Goal: Task Accomplishment & Management: Manage account settings

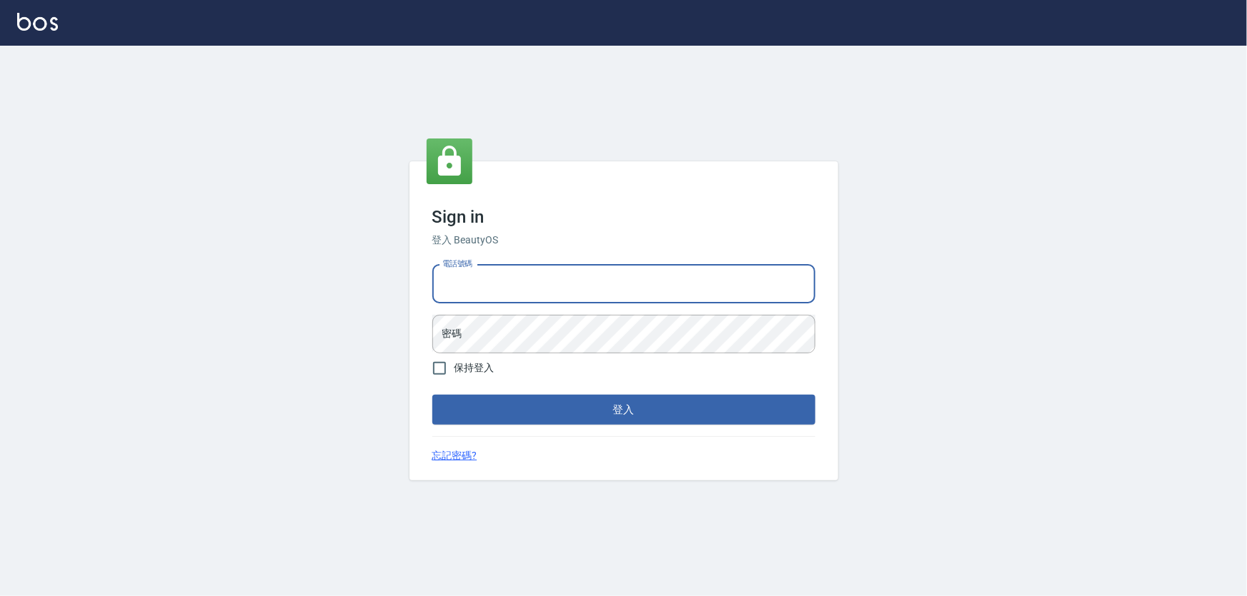
click at [589, 293] on input "電話號碼" at bounding box center [623, 284] width 383 height 39
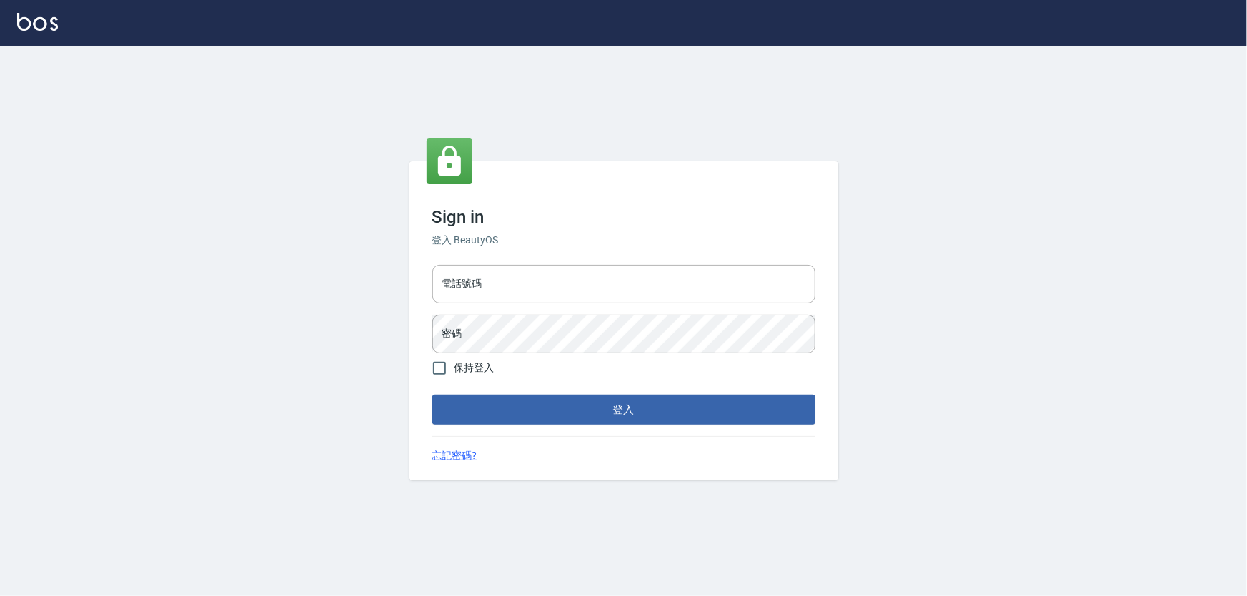
click at [361, 314] on div "Sign in 登入 BeautyOS 電話號碼 電話號碼 密碼 密碼 保持登入 登入 忘記密碼?" at bounding box center [623, 321] width 1247 height 551
click at [511, 295] on input "電話號碼" at bounding box center [623, 284] width 383 height 39
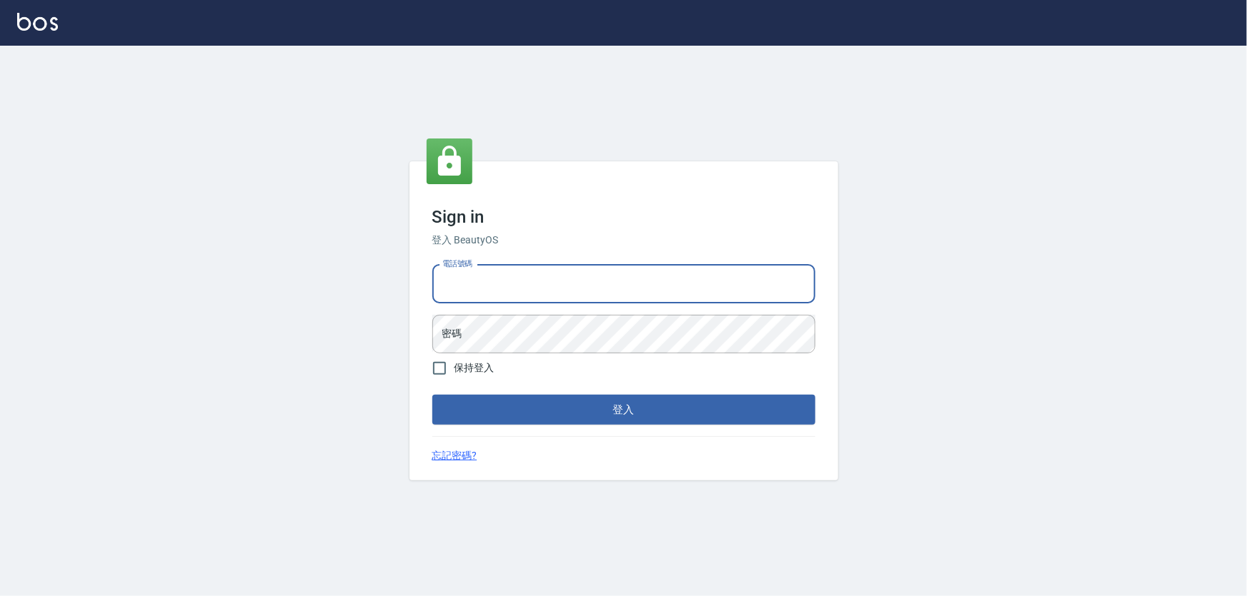
type input "0223702988"
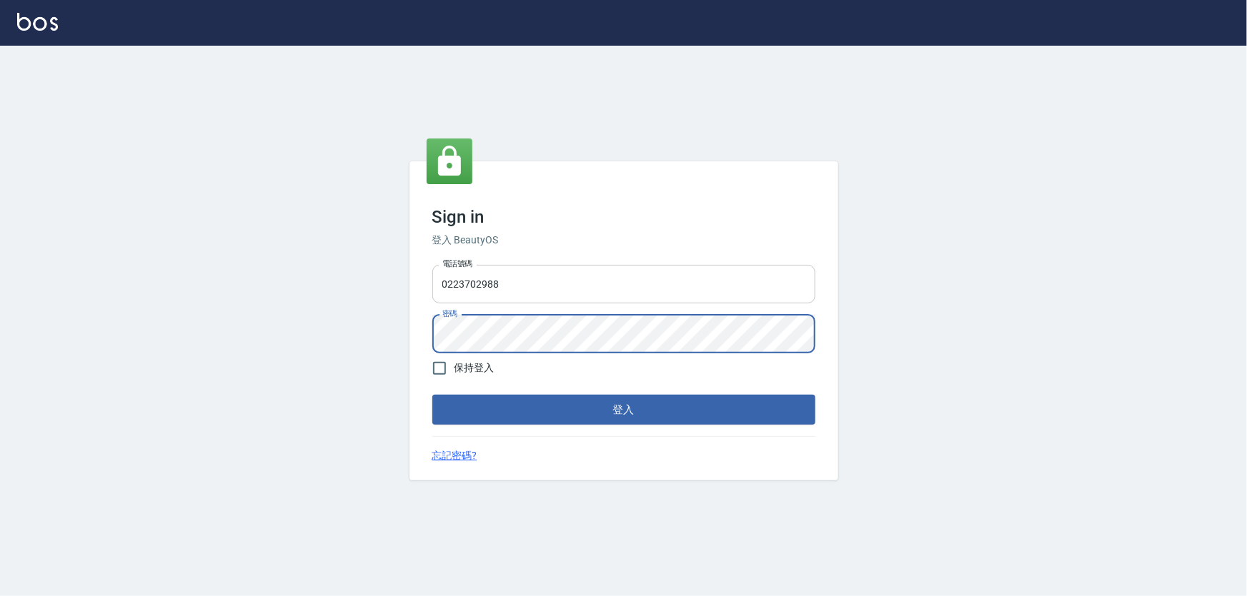
click at [432, 395] on button "登入" at bounding box center [623, 410] width 383 height 30
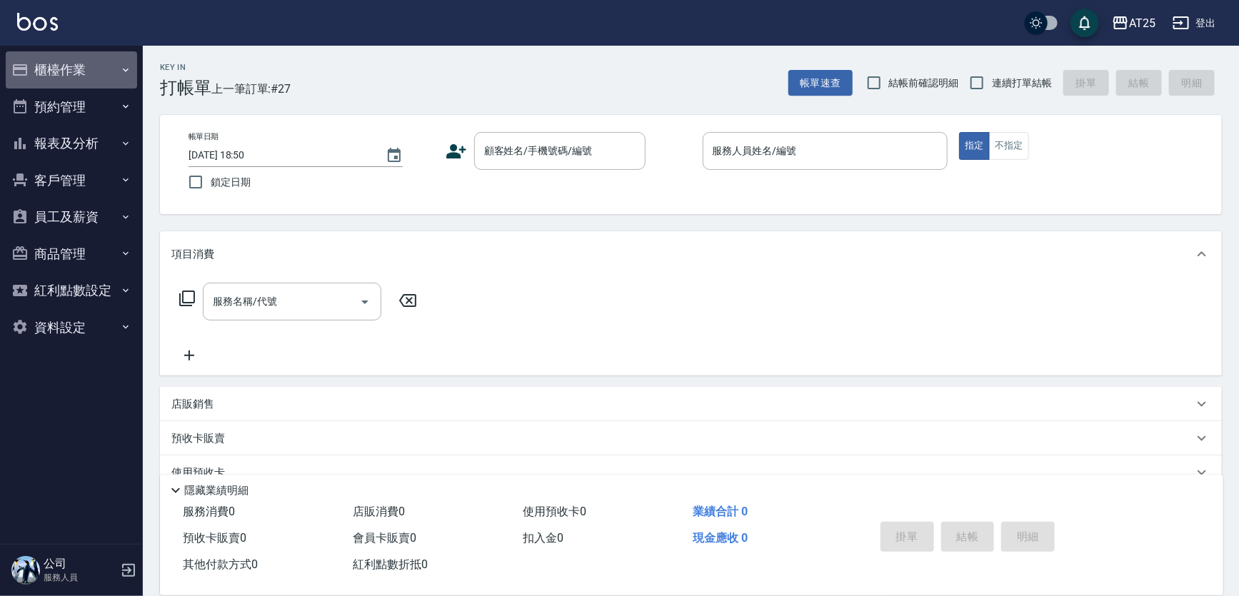
click at [67, 74] on button "櫃檯作業" at bounding box center [71, 69] width 131 height 37
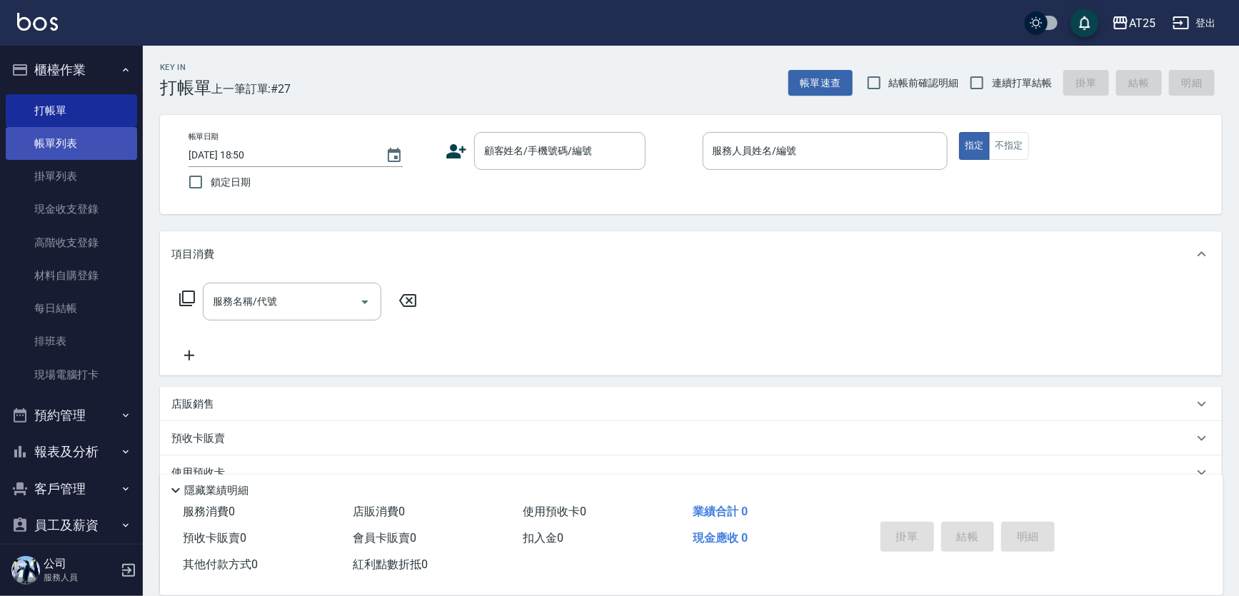
click at [85, 156] on link "帳單列表" at bounding box center [71, 143] width 131 height 33
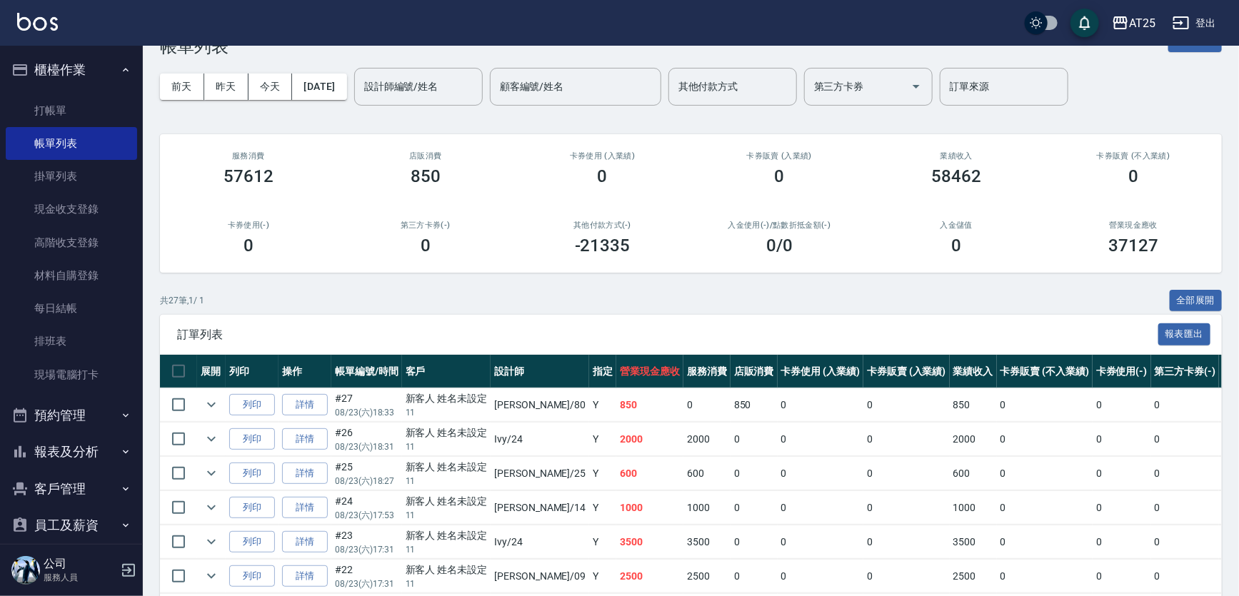
scroll to position [64, 0]
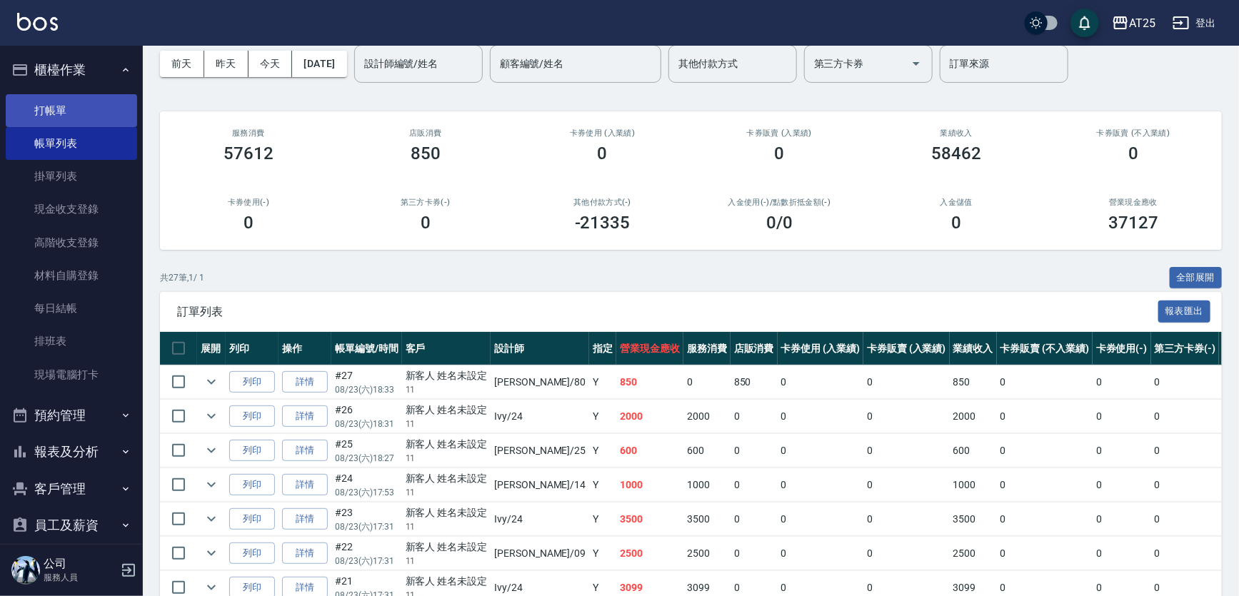
click at [51, 112] on link "打帳單" at bounding box center [71, 110] width 131 height 33
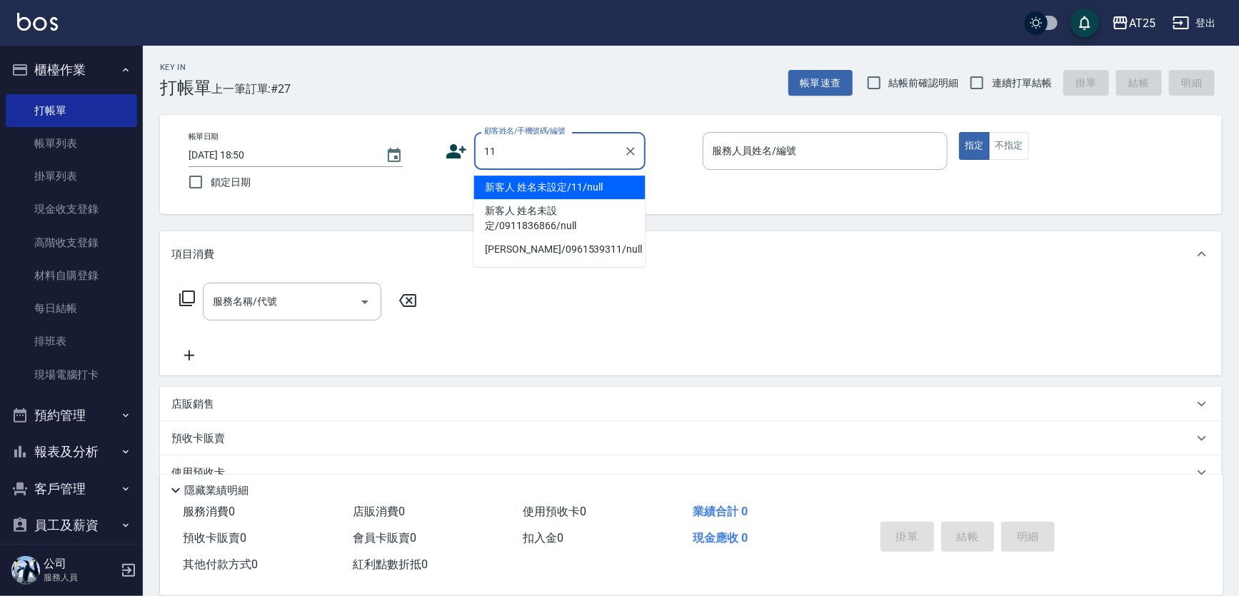
type input "新客人 姓名未設定/11/null"
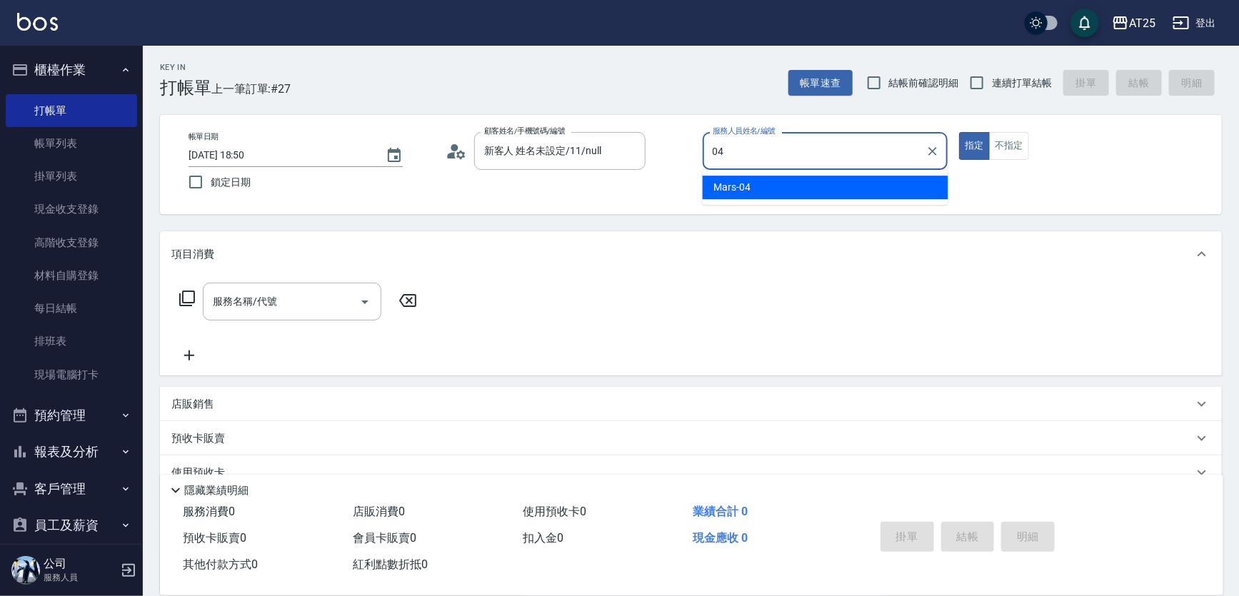
type input "Mars-04"
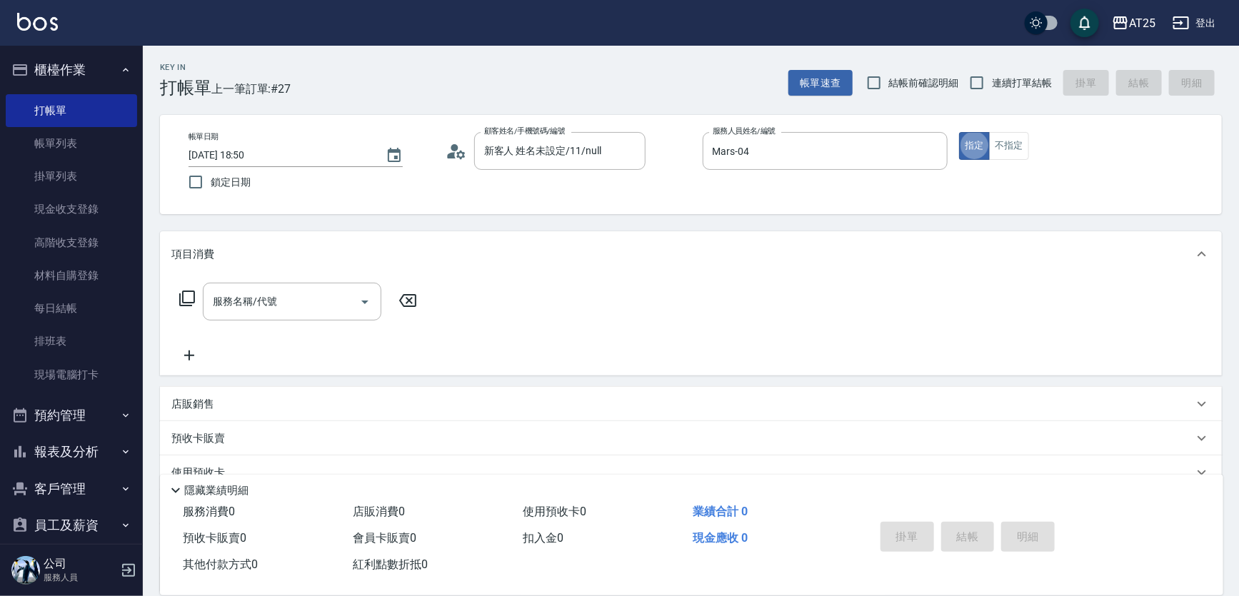
type button "true"
type input "3"
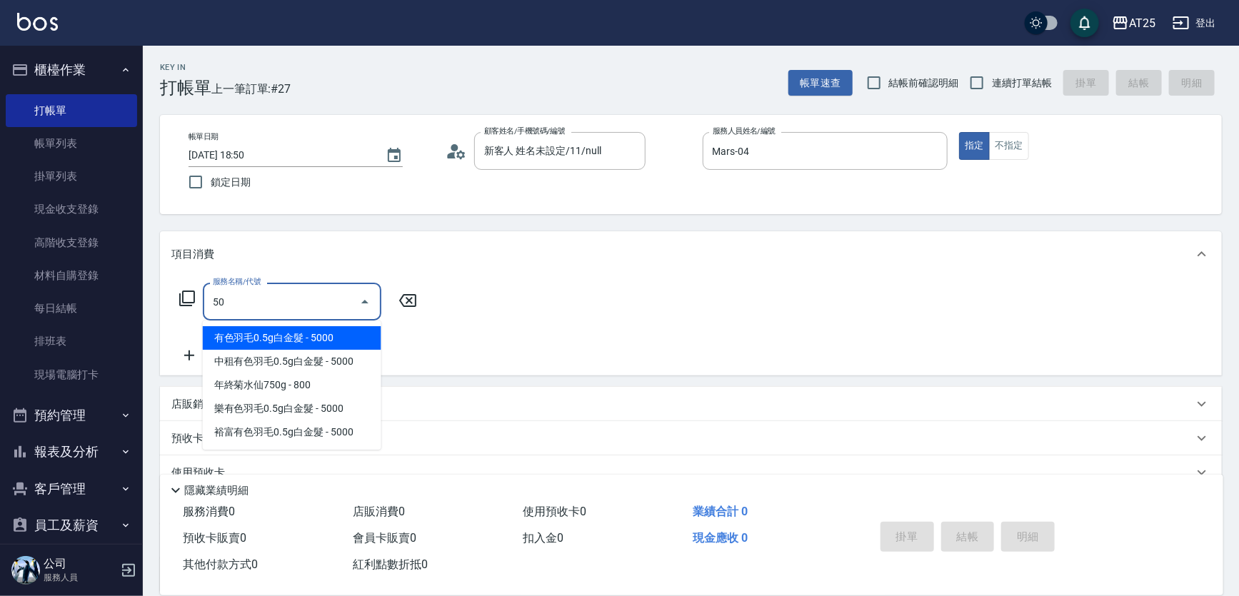
type input "501"
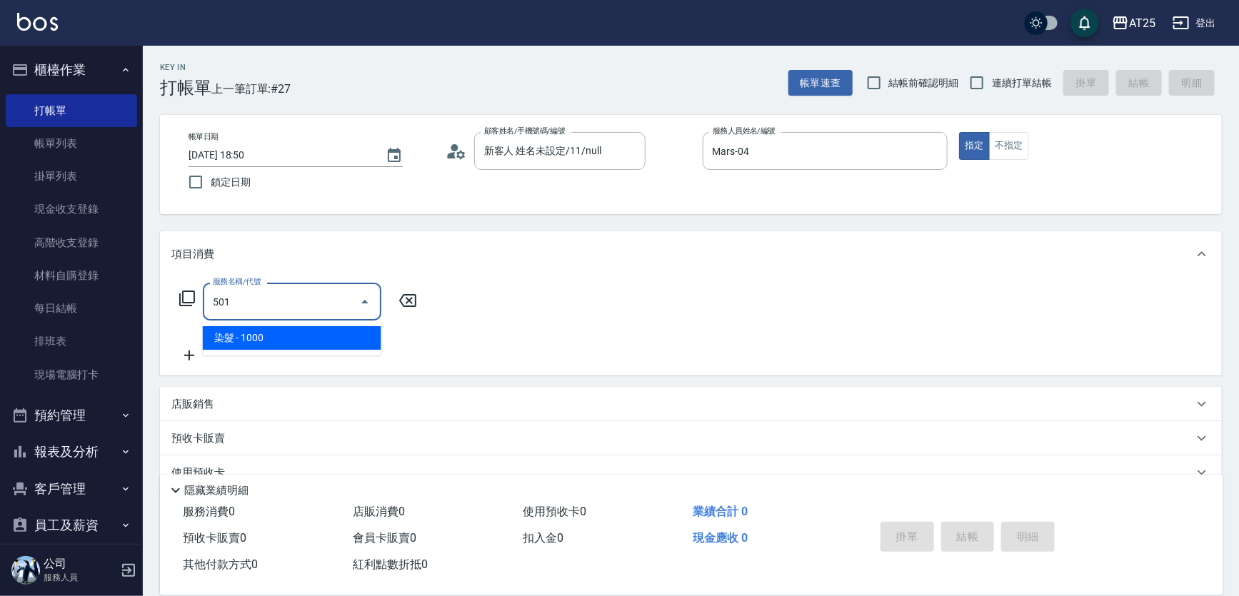
type input "100"
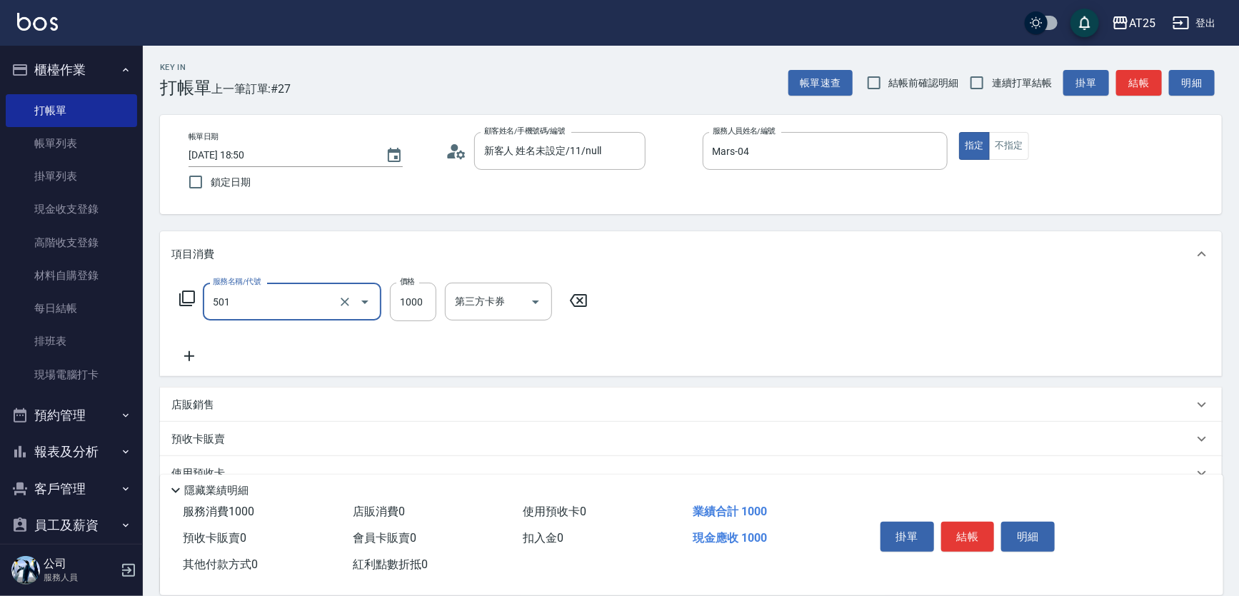
type input "染髮(501)"
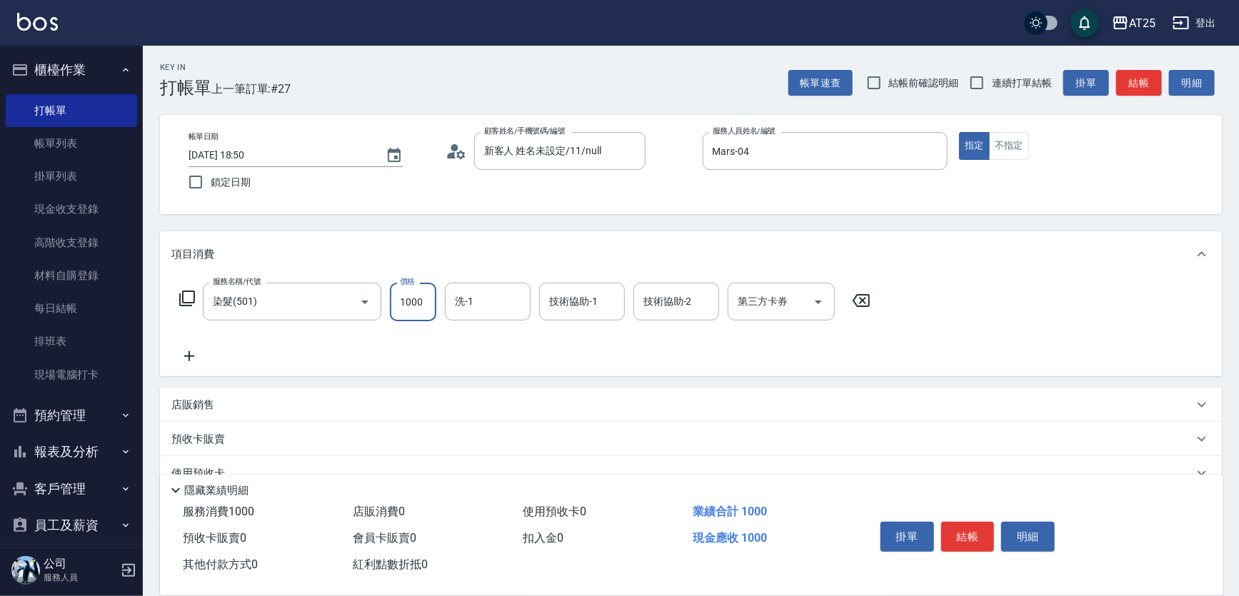
type input "1"
type input "0"
type input "100"
type input "1000"
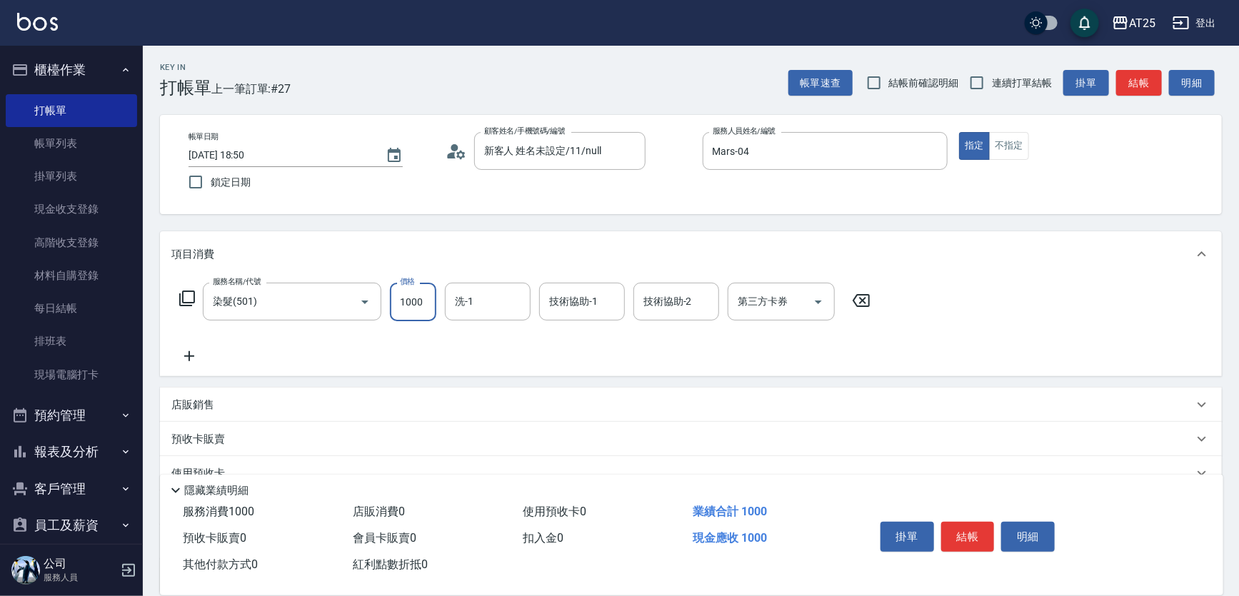
type input "1000"
type input "10000"
type input "100000"
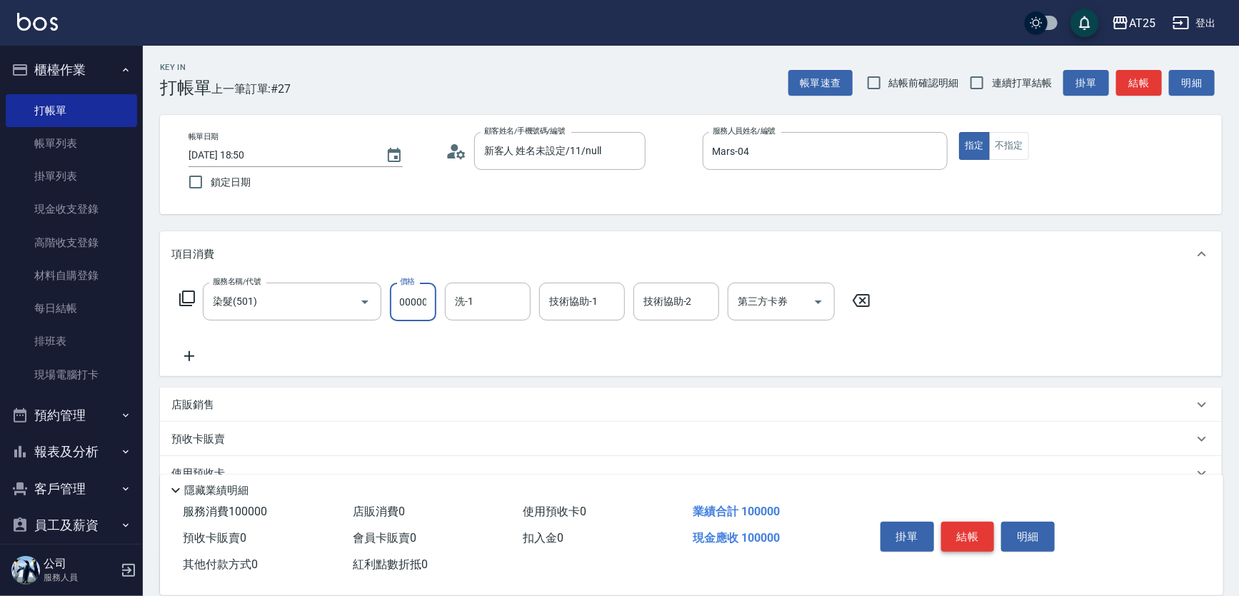
click at [969, 536] on button "結帳" at bounding box center [968, 537] width 54 height 30
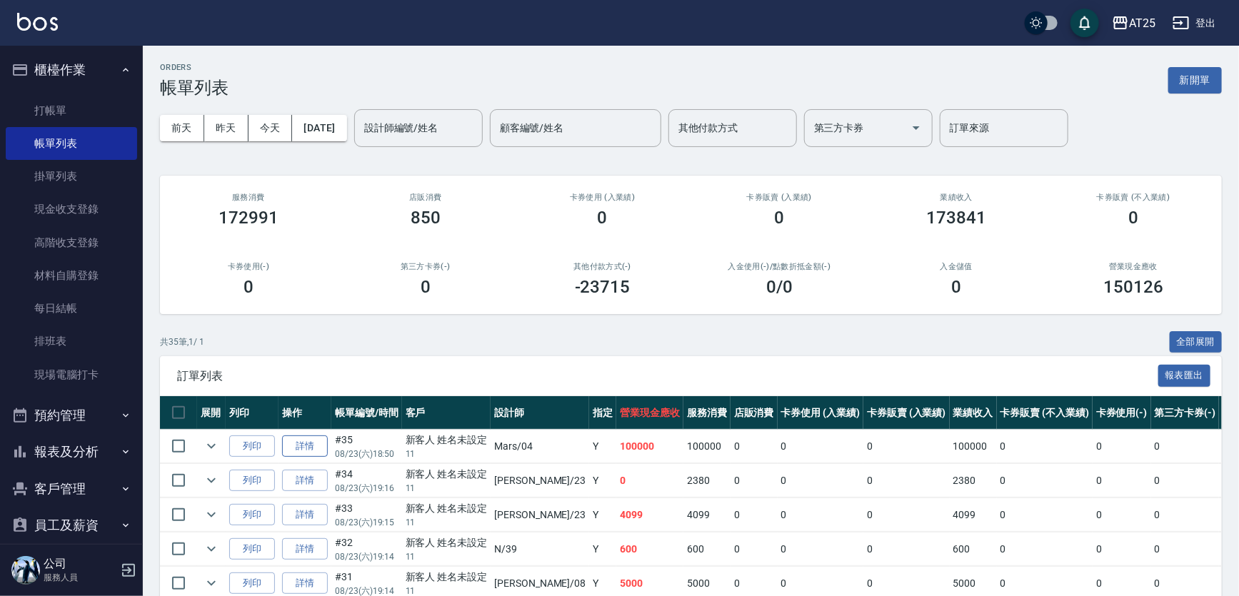
click at [304, 444] on link "詳情" at bounding box center [305, 447] width 46 height 22
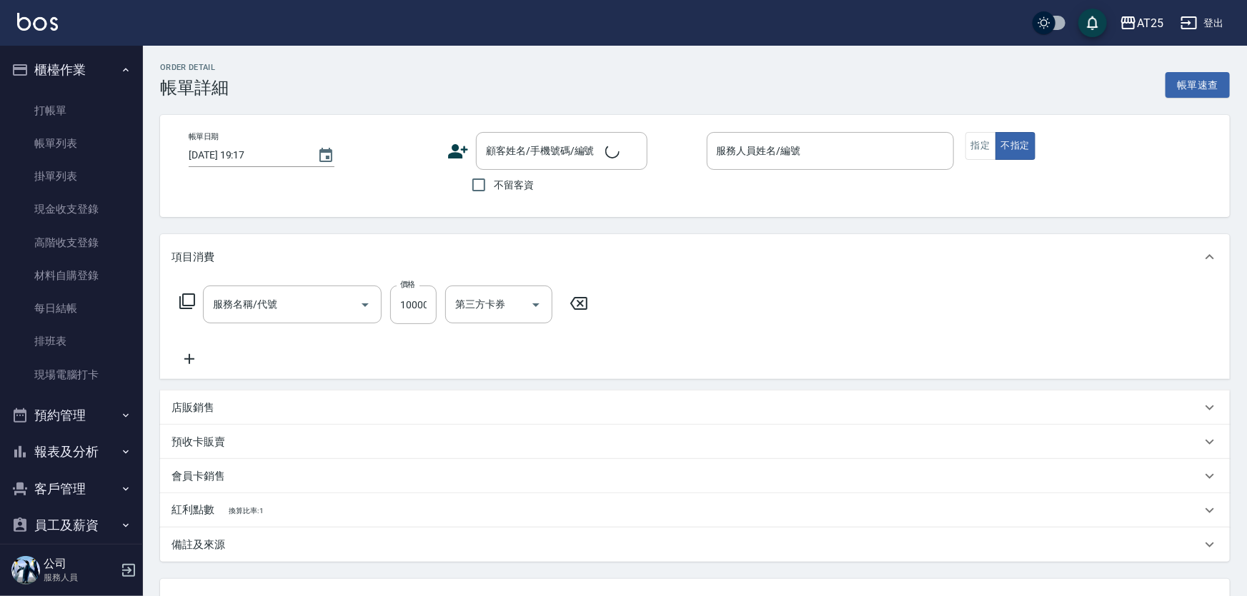
type input "2025/08/23 18:50"
type input "Mars-04"
type input "10000"
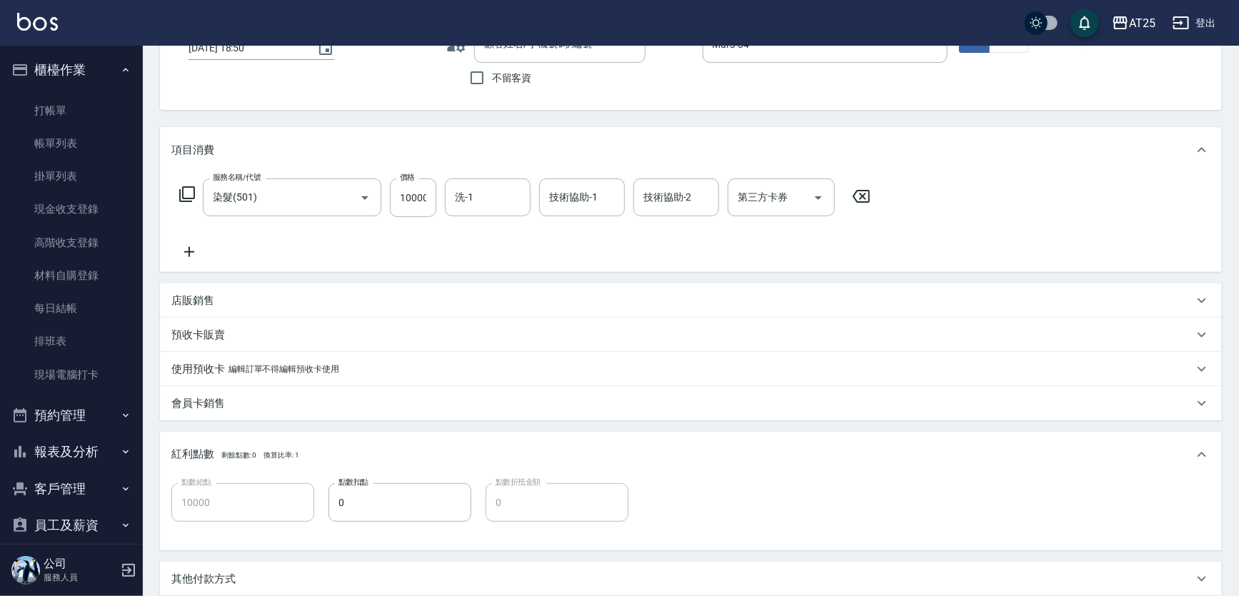
type input "染髮(501)"
type input "新客人 姓名未設定/11/null"
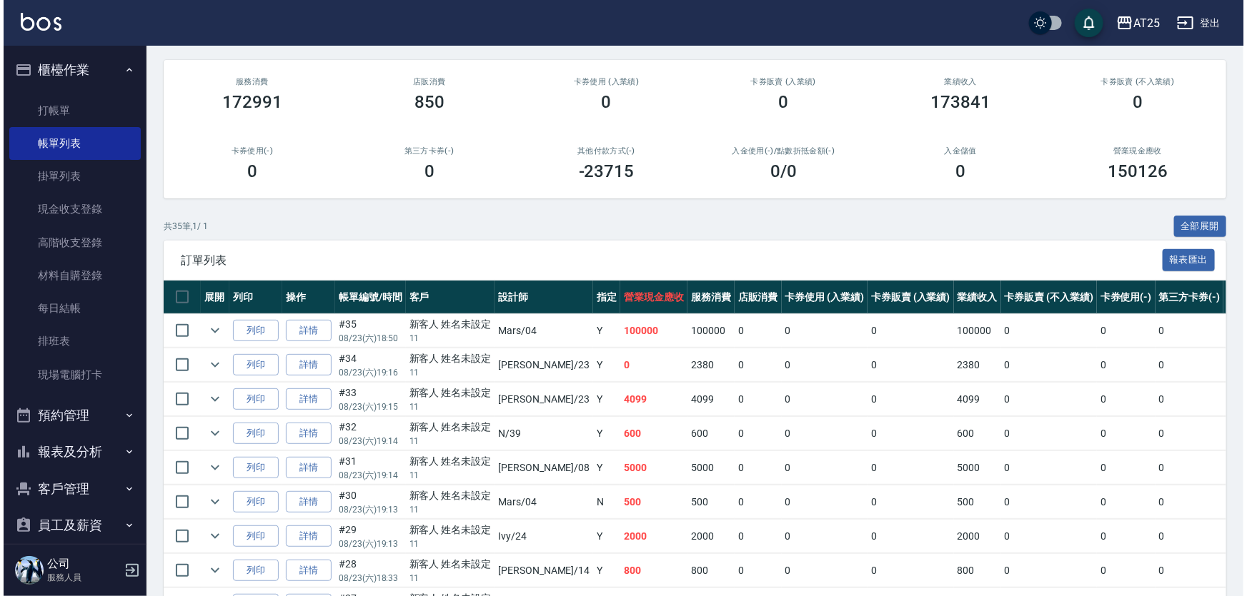
scroll to position [129, 0]
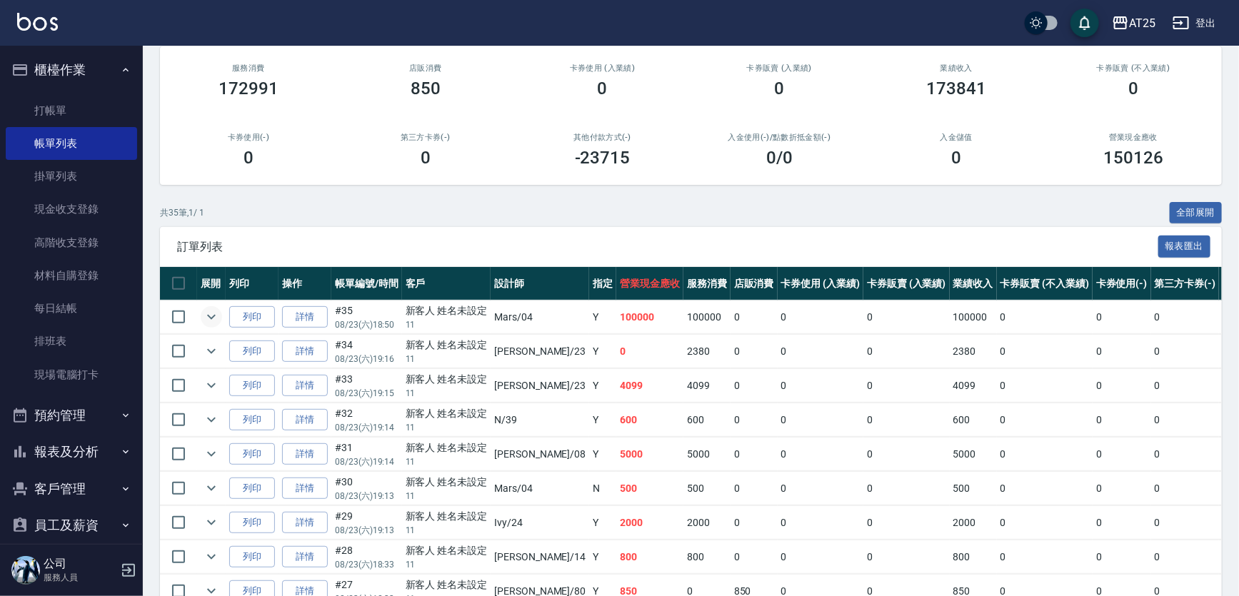
click at [209, 311] on icon "expand row" at bounding box center [211, 317] width 17 height 17
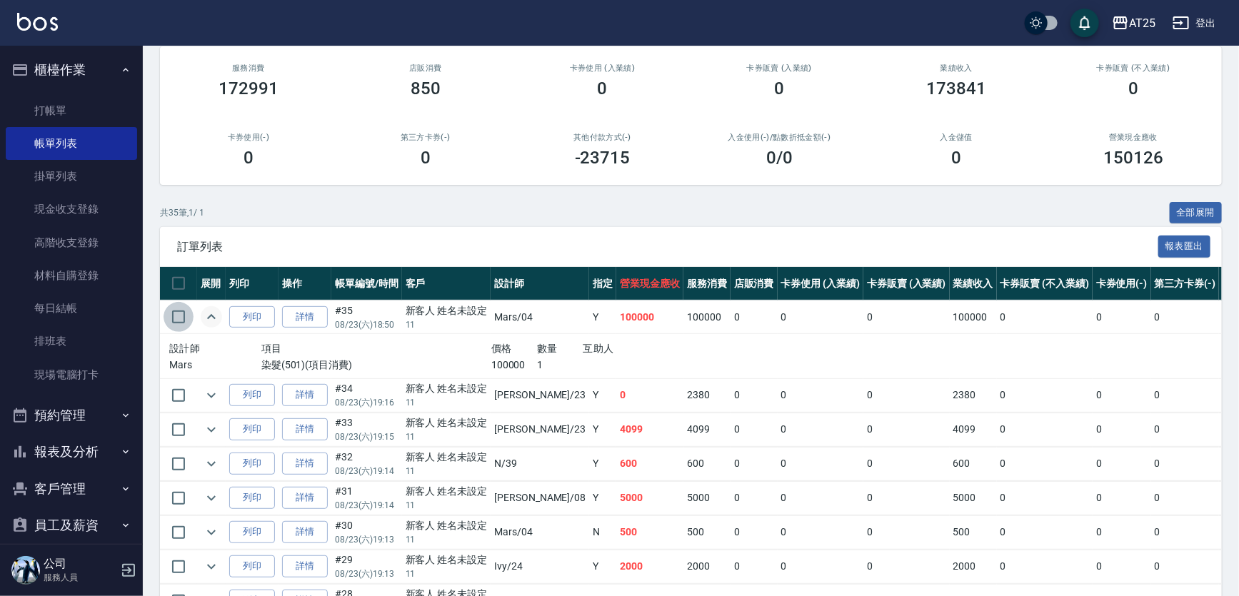
click at [178, 316] on input "checkbox" at bounding box center [179, 317] width 30 height 30
checkbox input "true"
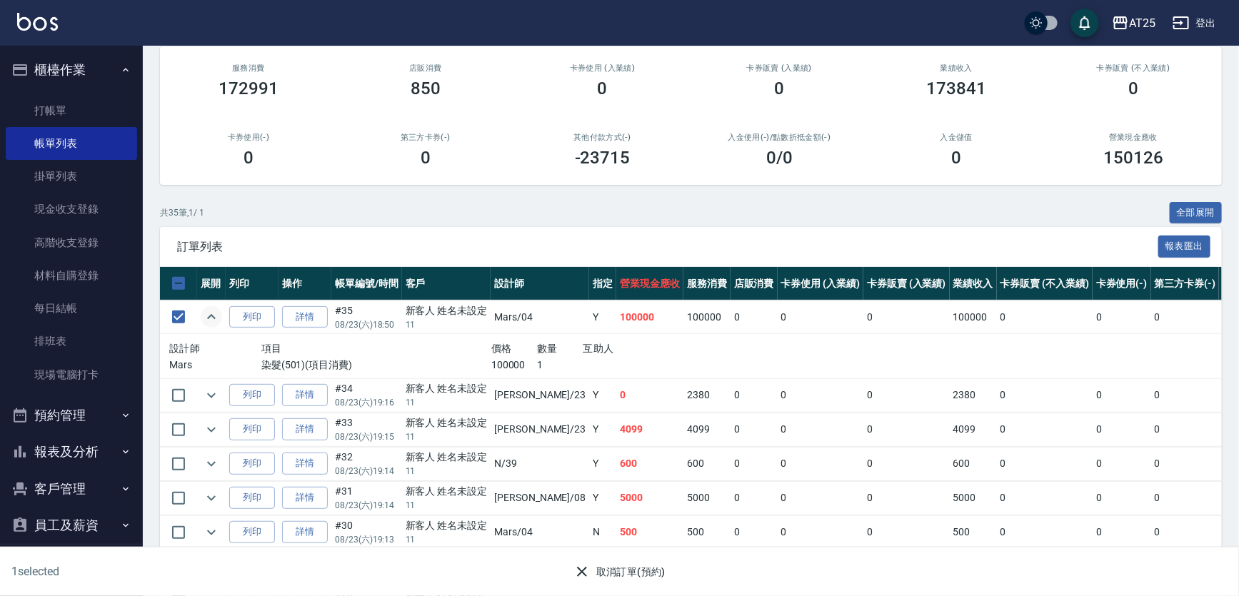
click at [614, 572] on button "取消訂單(預約)" at bounding box center [620, 572] width 104 height 26
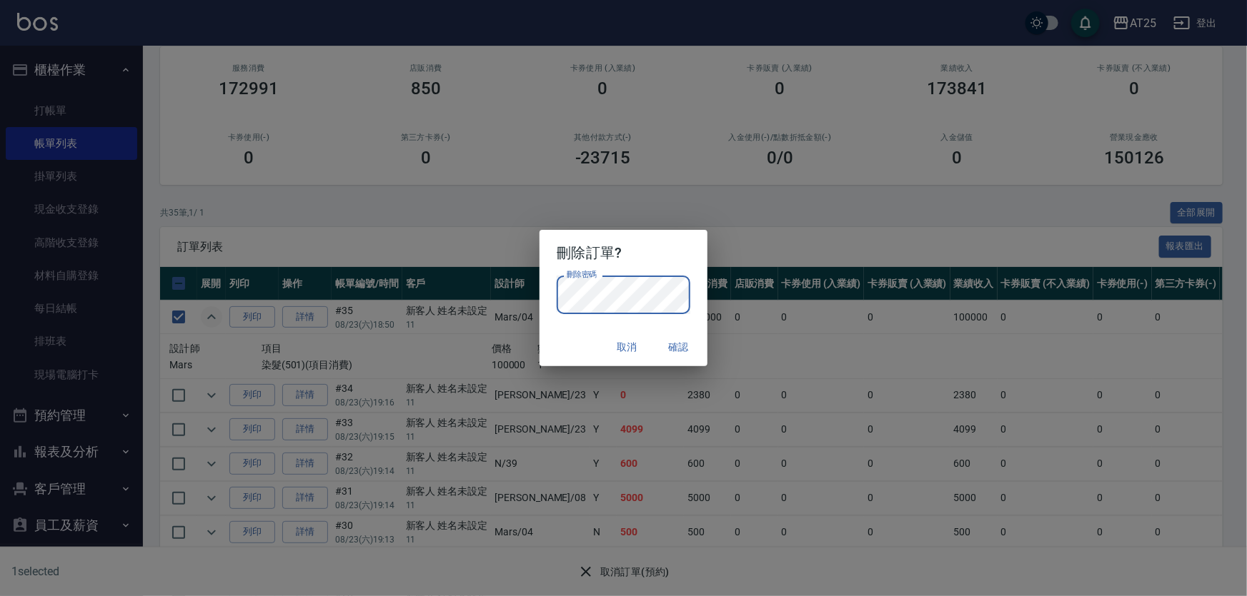
click at [671, 349] on button "確認" at bounding box center [679, 347] width 46 height 26
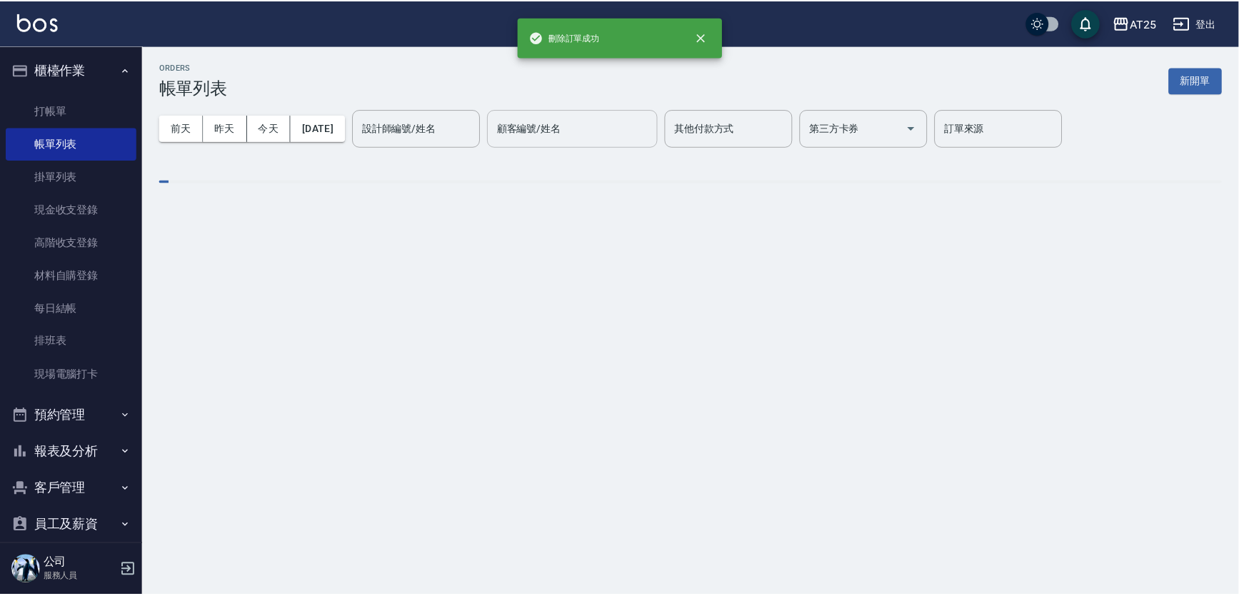
scroll to position [0, 0]
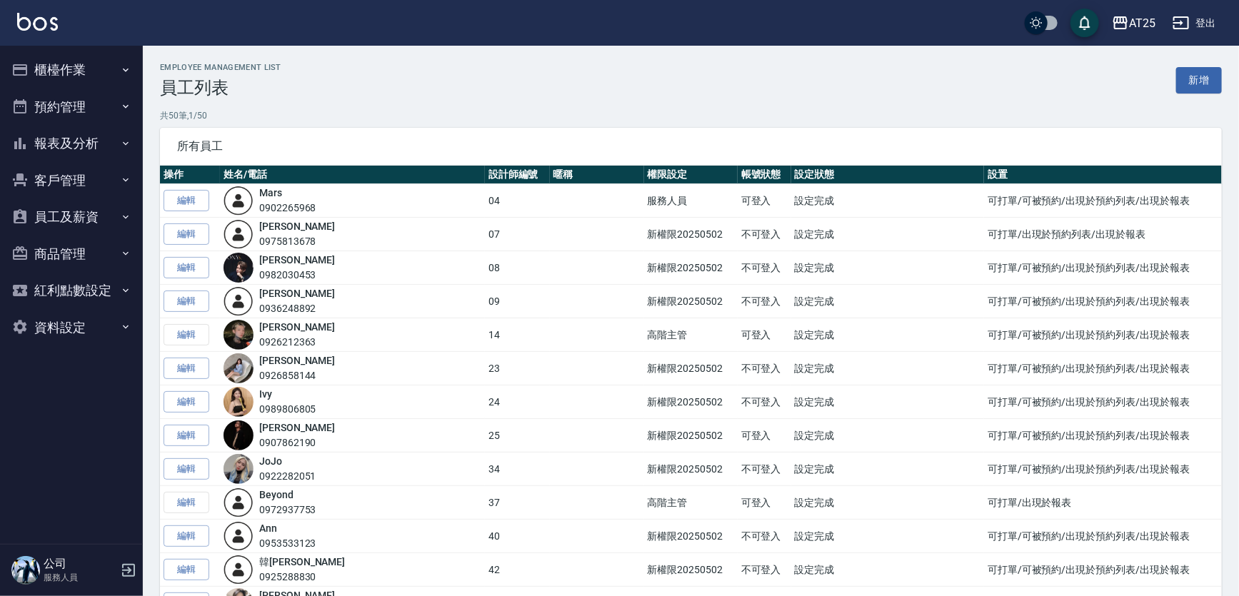
click at [64, 64] on button "櫃檯作業" at bounding box center [71, 69] width 131 height 37
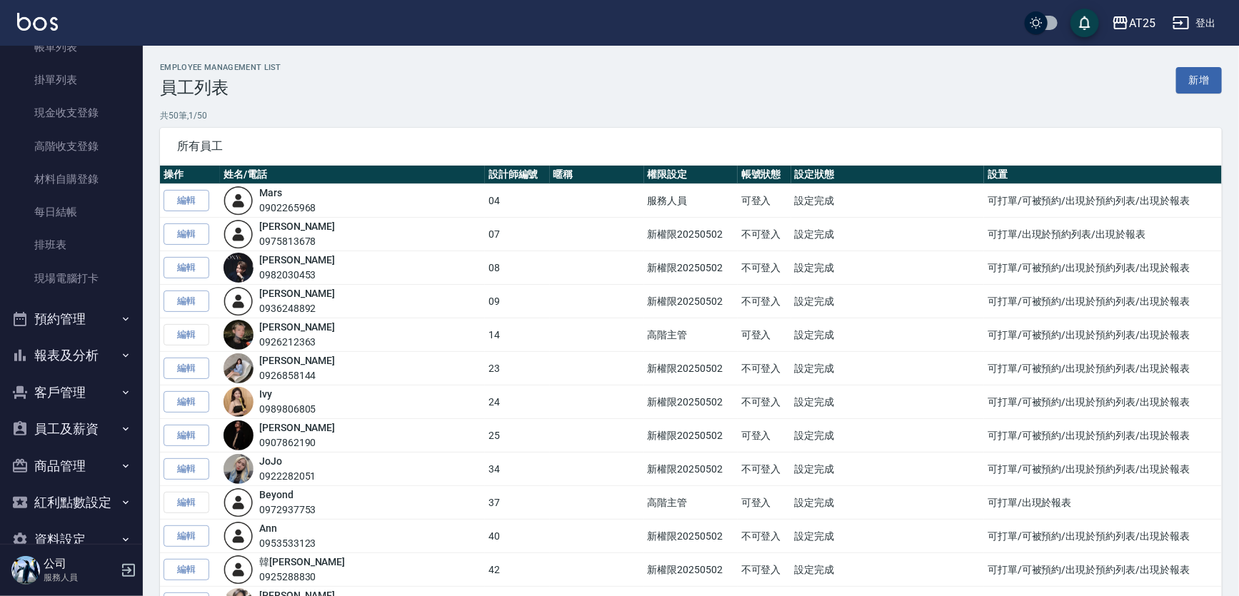
scroll to position [121, 0]
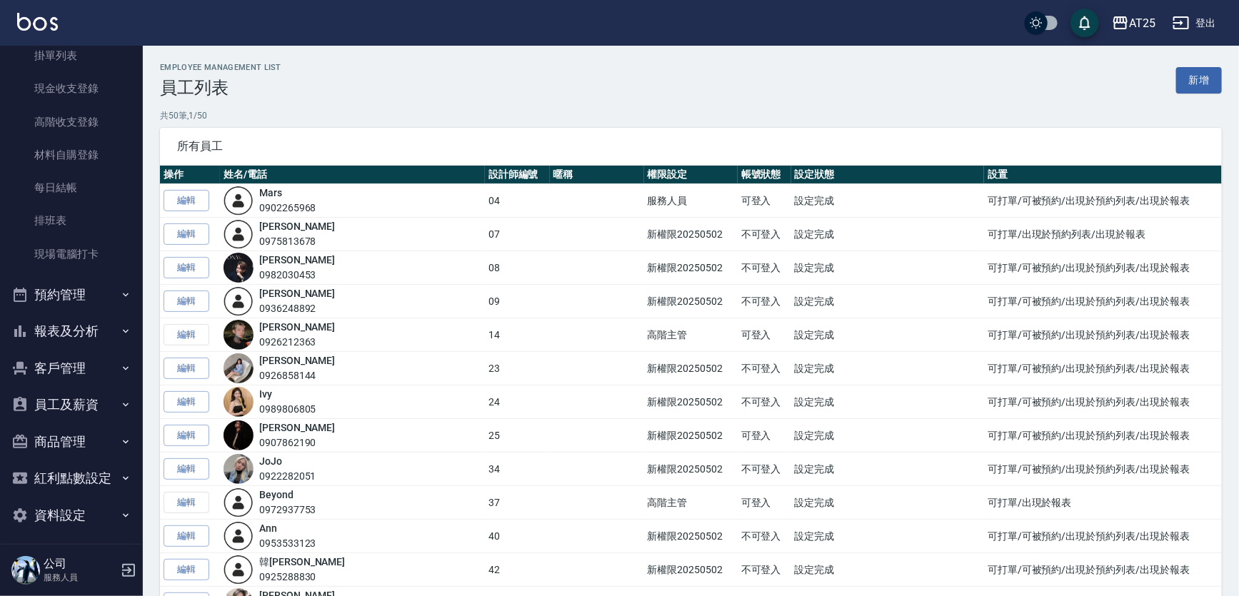
click at [120, 330] on icon "button" at bounding box center [125, 331] width 11 height 11
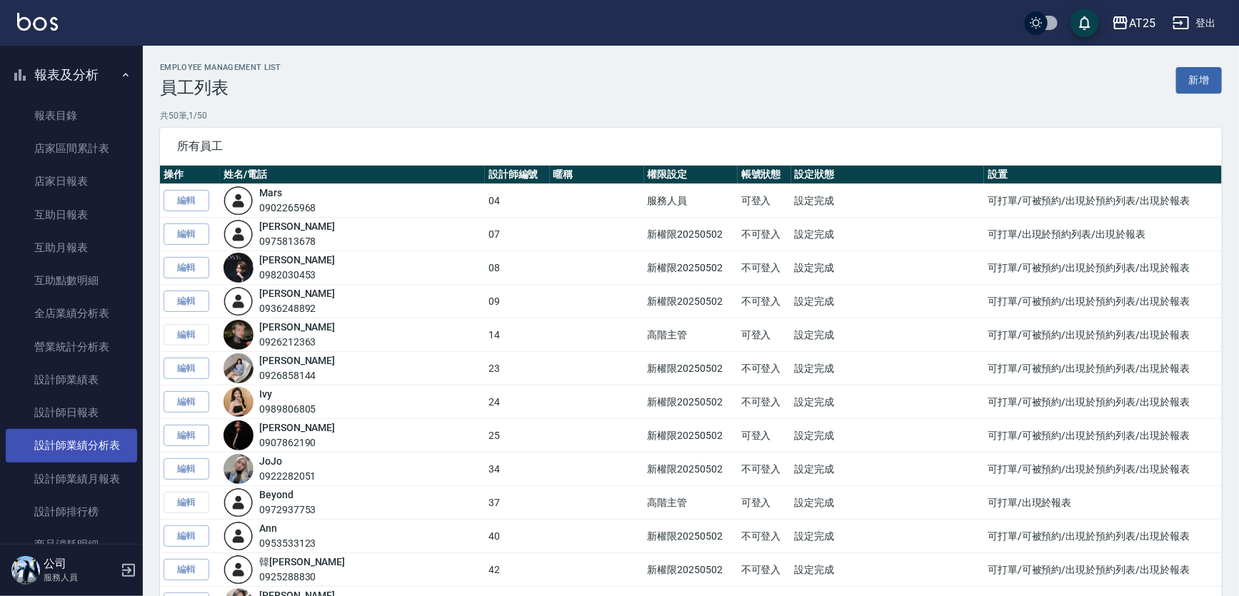
scroll to position [380, 0]
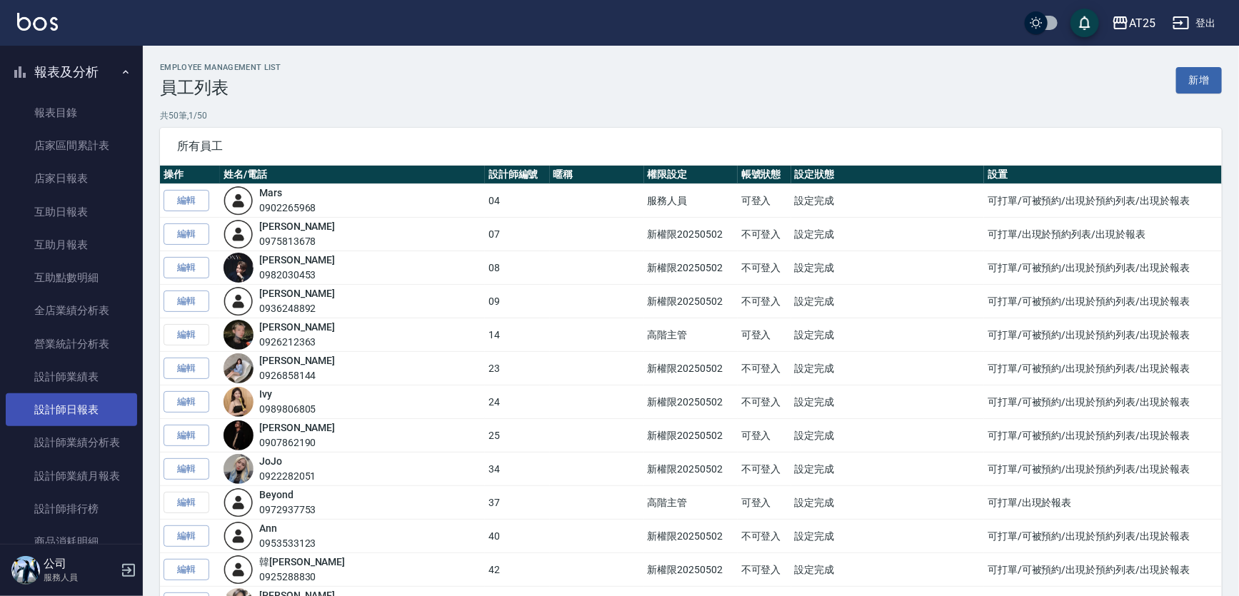
click at [88, 415] on link "設計師日報表" at bounding box center [71, 410] width 131 height 33
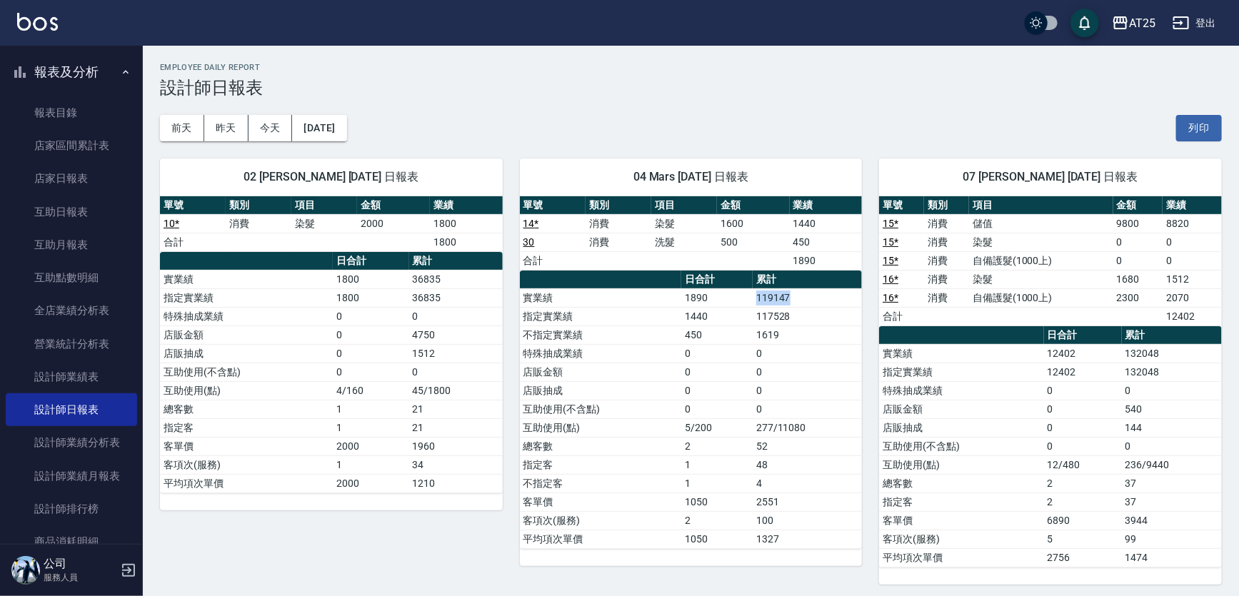
drag, startPoint x: 753, startPoint y: 292, endPoint x: 801, endPoint y: 304, distance: 49.9
click at [801, 304] on tr "實業績 1890 119147" at bounding box center [691, 298] width 343 height 19
click at [802, 301] on td "119147" at bounding box center [807, 298] width 109 height 19
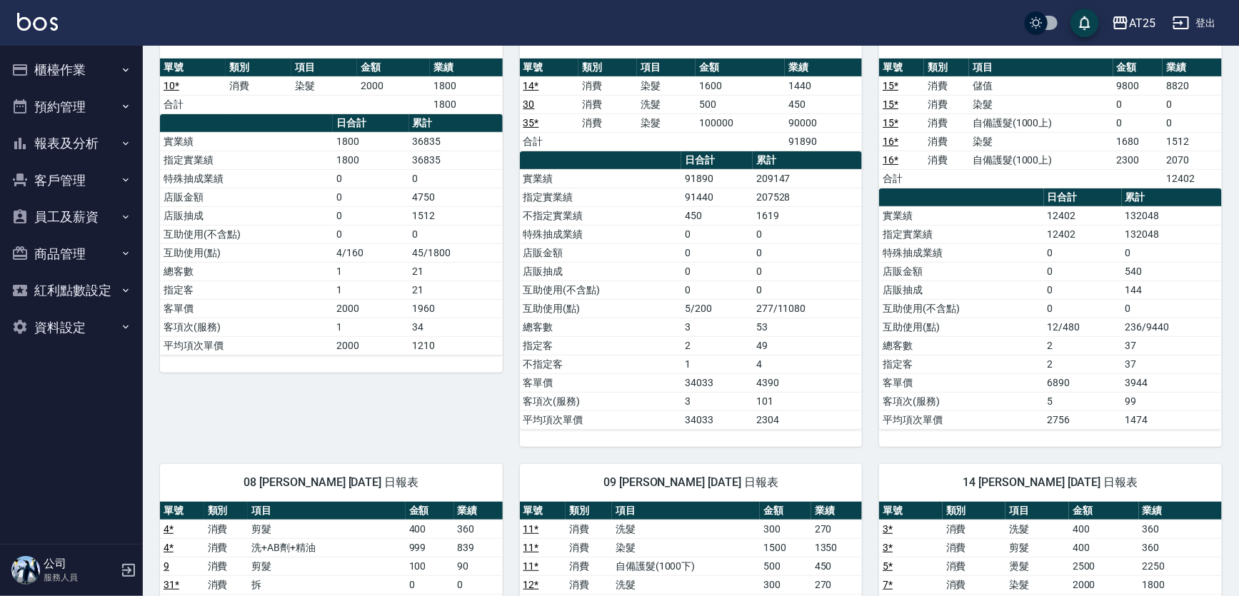
scroll to position [134, 0]
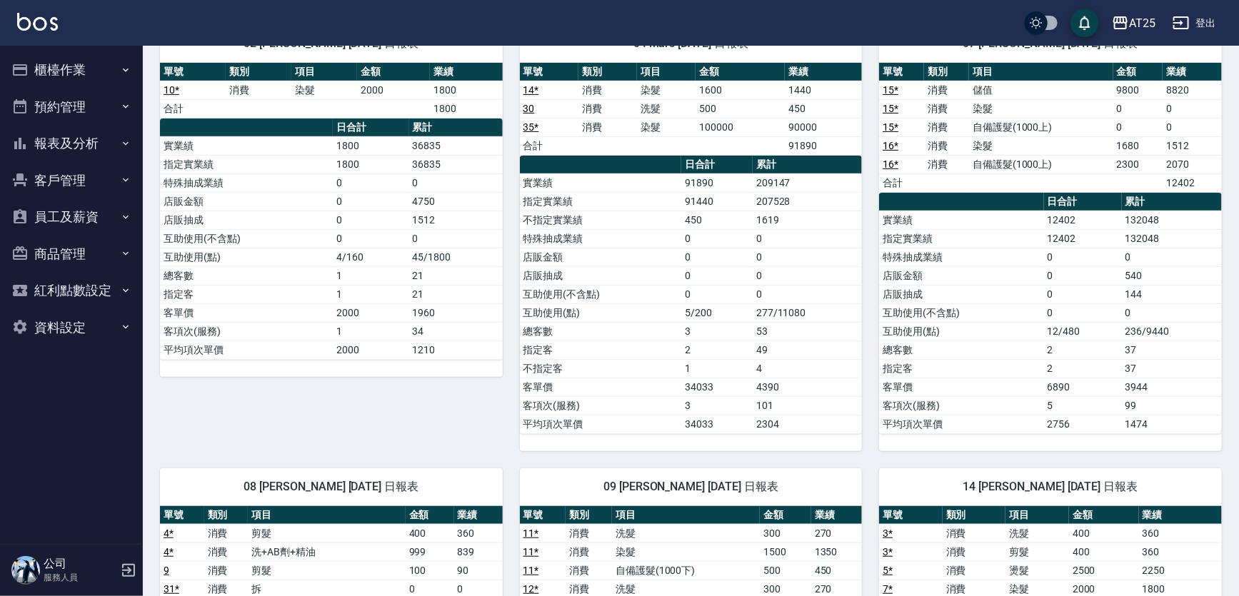
click at [88, 136] on button "報表及分析" at bounding box center [71, 143] width 131 height 37
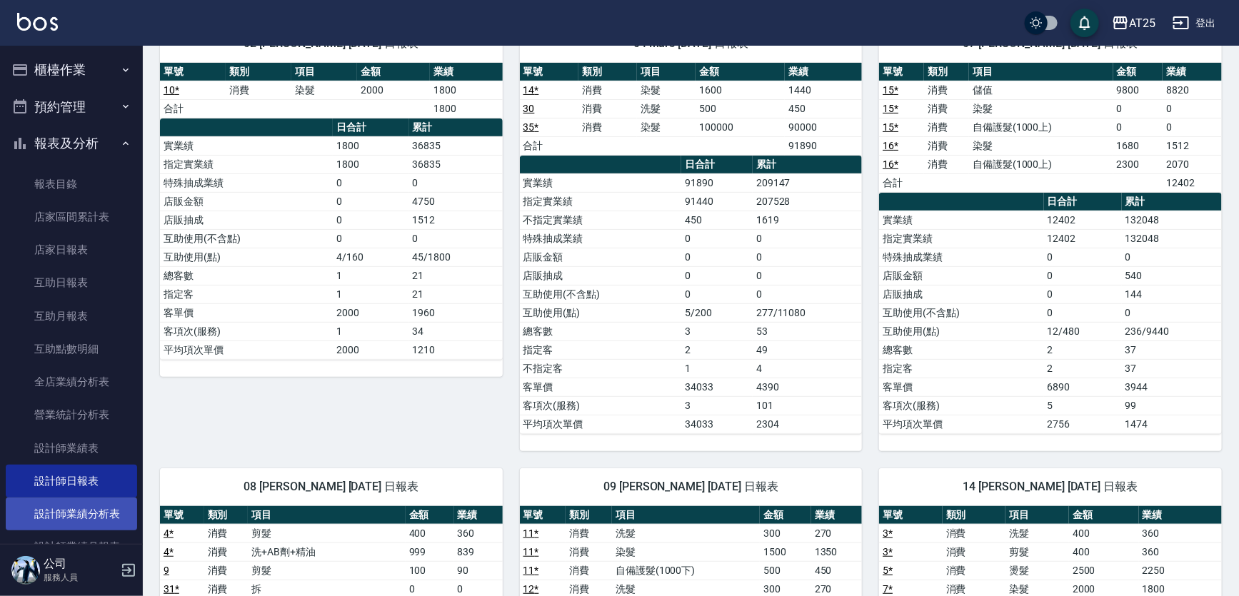
click at [97, 511] on link "設計師業績分析表" at bounding box center [71, 514] width 131 height 33
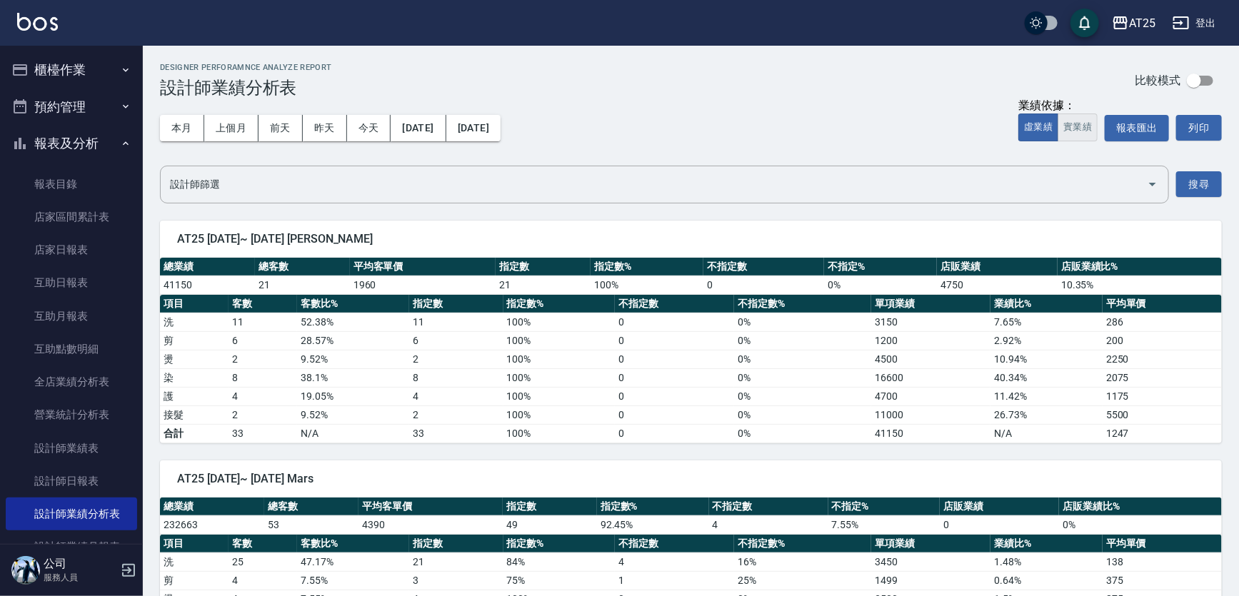
click at [1081, 134] on button "實業績" at bounding box center [1078, 128] width 40 height 28
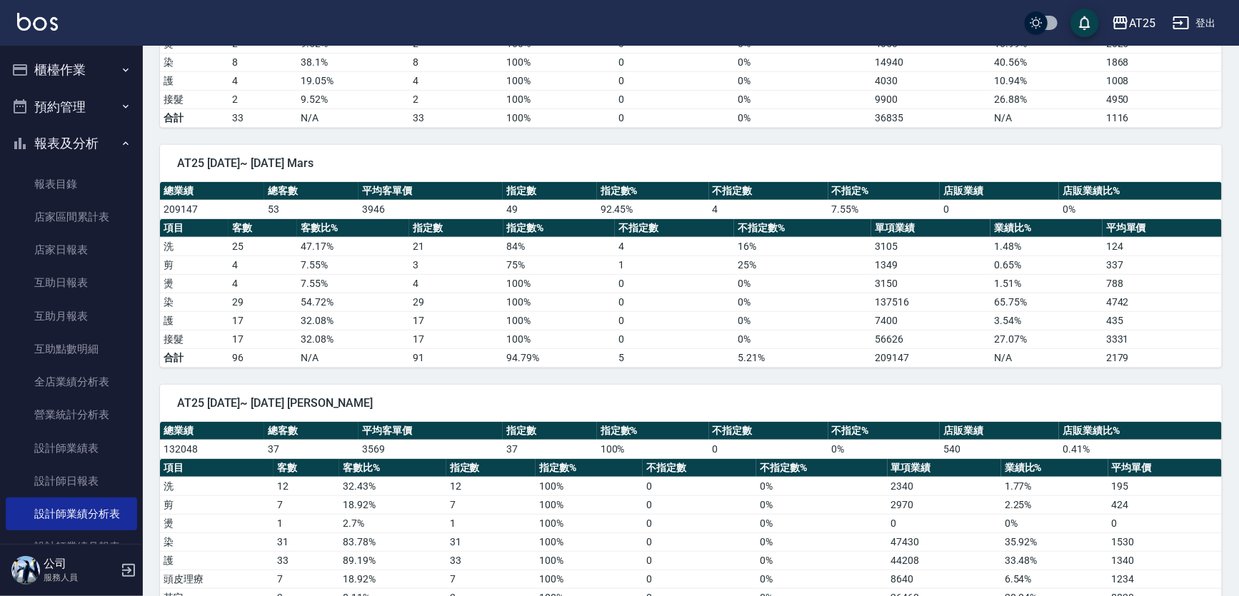
scroll to position [346, 0]
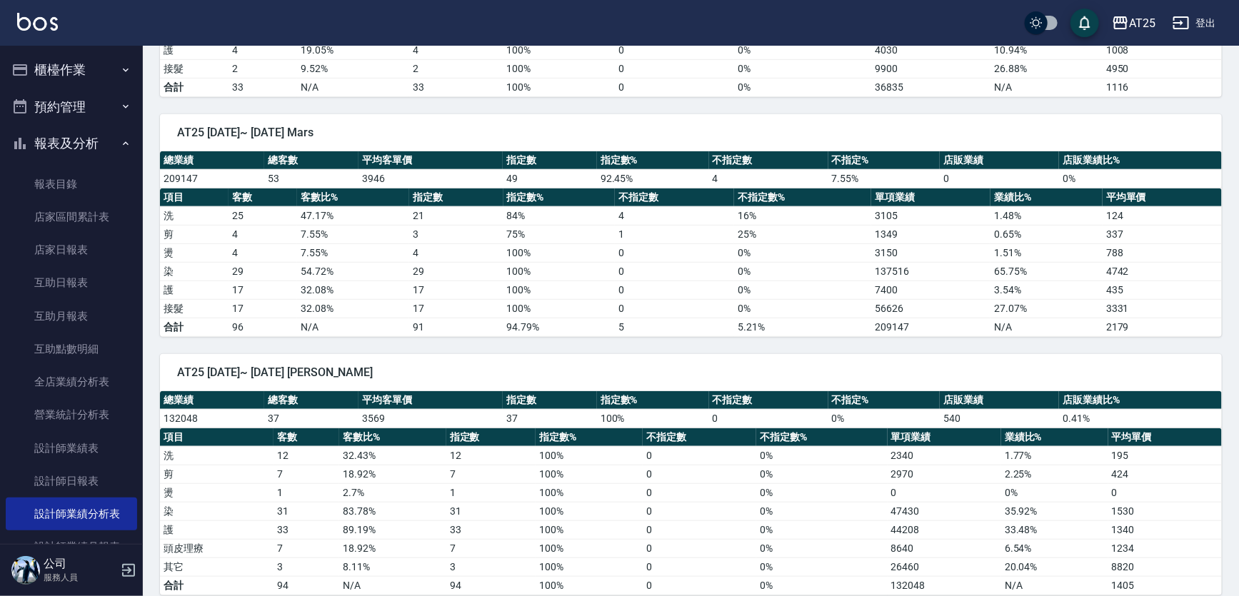
type button "TRUTH"
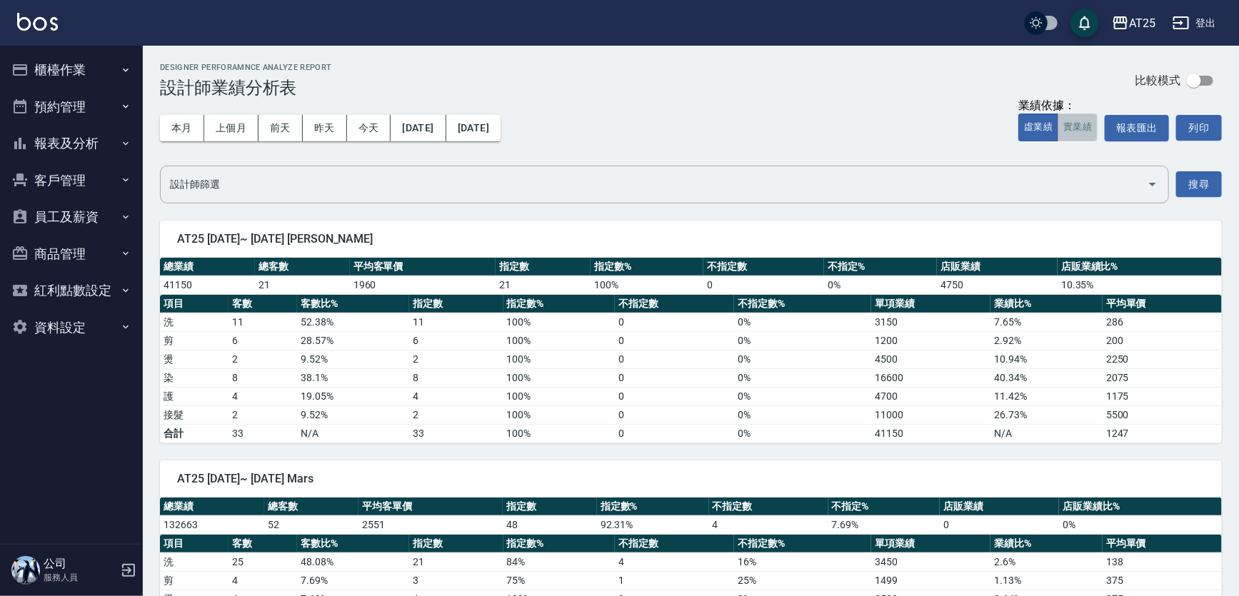
click at [1079, 129] on button "實業績" at bounding box center [1078, 128] width 40 height 28
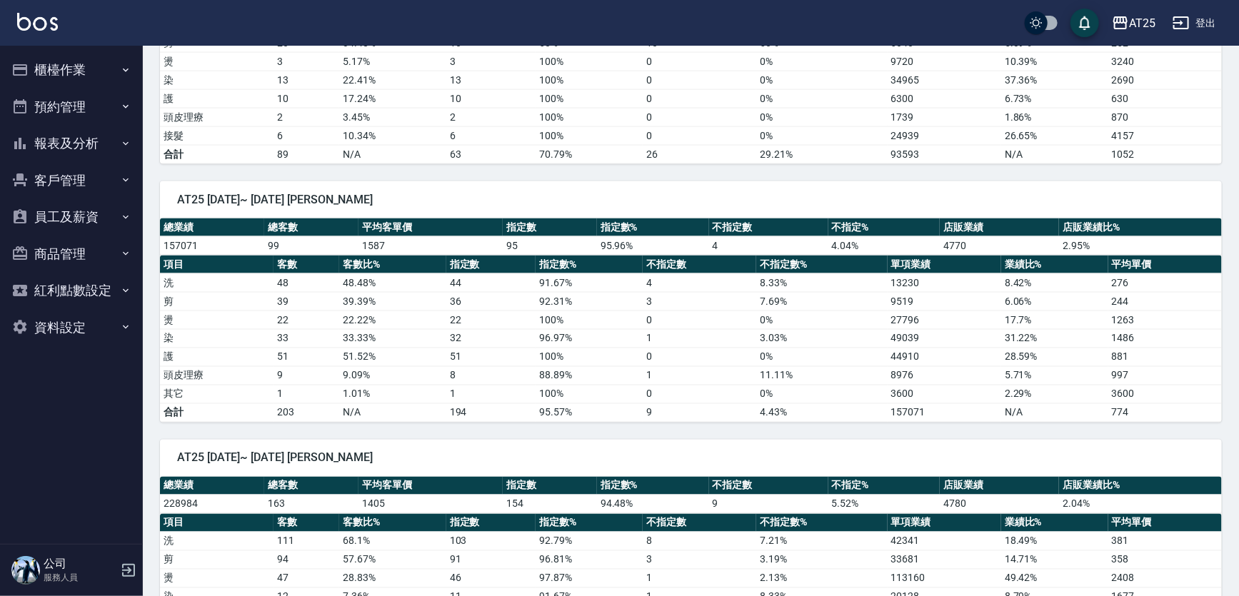
scroll to position [1039, 0]
